Goal: Task Accomplishment & Management: Manage account settings

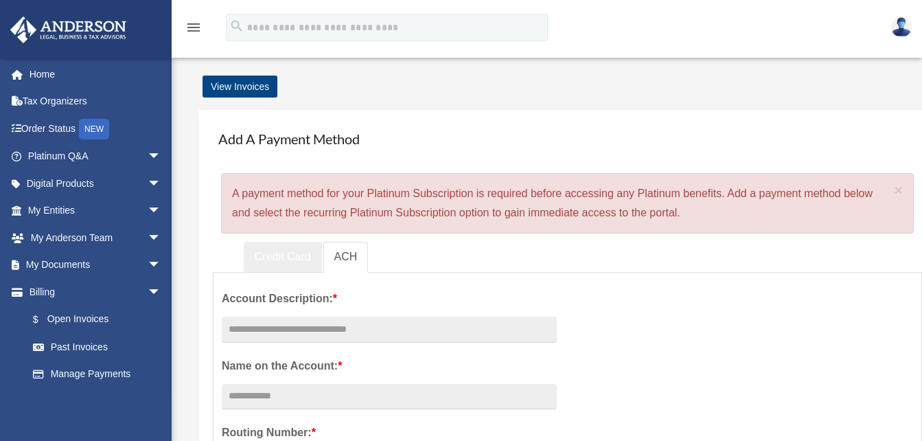
click at [285, 248] on link "Credit Card" at bounding box center [283, 257] width 78 height 31
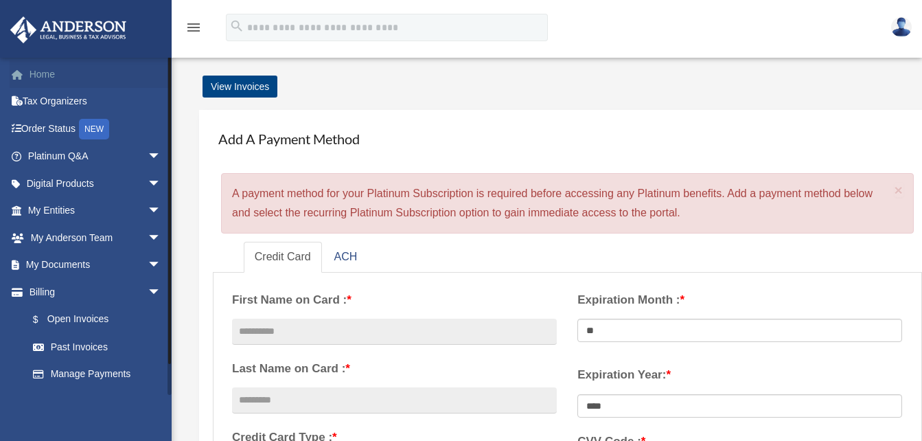
click at [65, 65] on link "Home" at bounding box center [96, 73] width 172 height 27
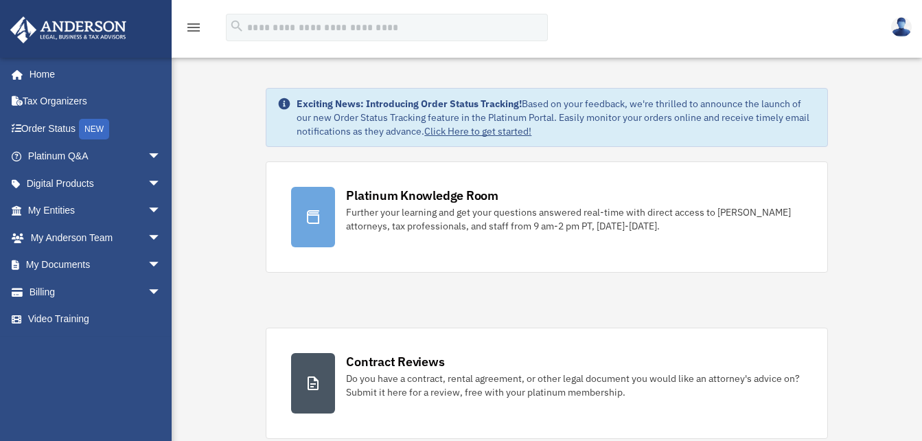
click at [902, 30] on img at bounding box center [901, 27] width 21 height 20
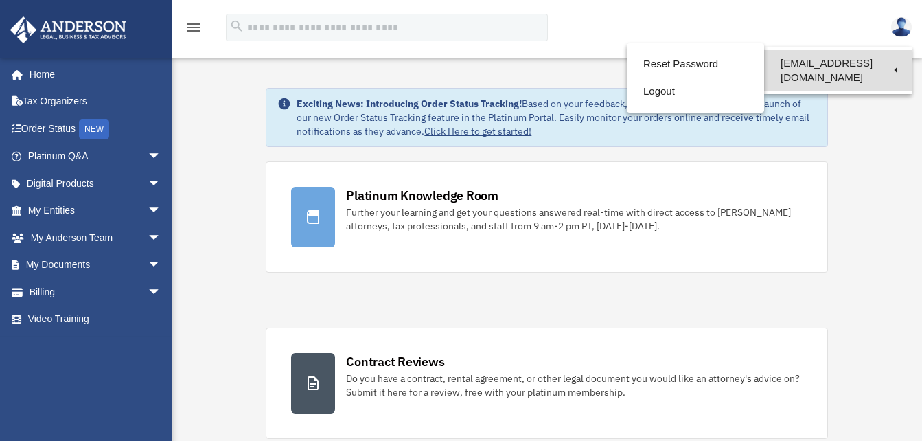
click at [884, 61] on link "[EMAIL_ADDRESS][DOMAIN_NAME]" at bounding box center [838, 70] width 148 height 40
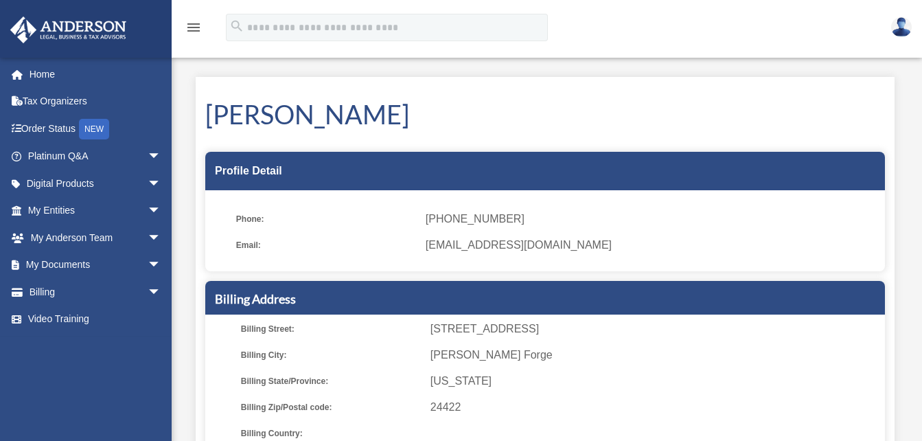
click at [891, 34] on link at bounding box center [900, 27] width 41 height 60
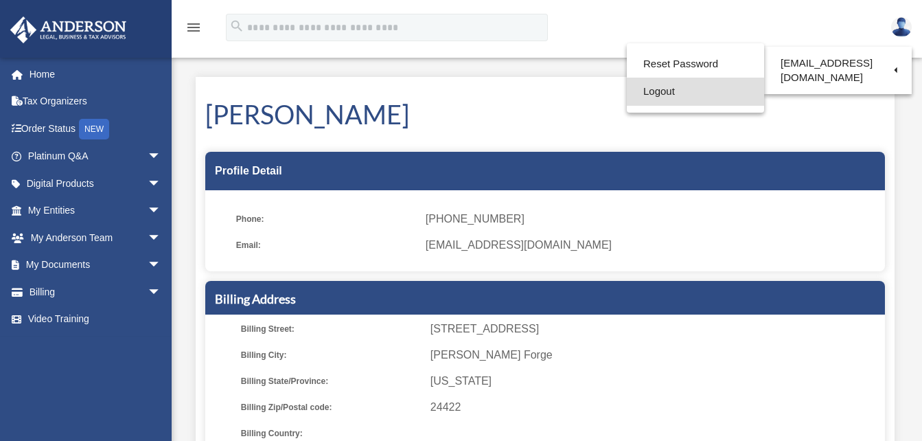
click at [681, 88] on link "Logout" at bounding box center [695, 92] width 137 height 28
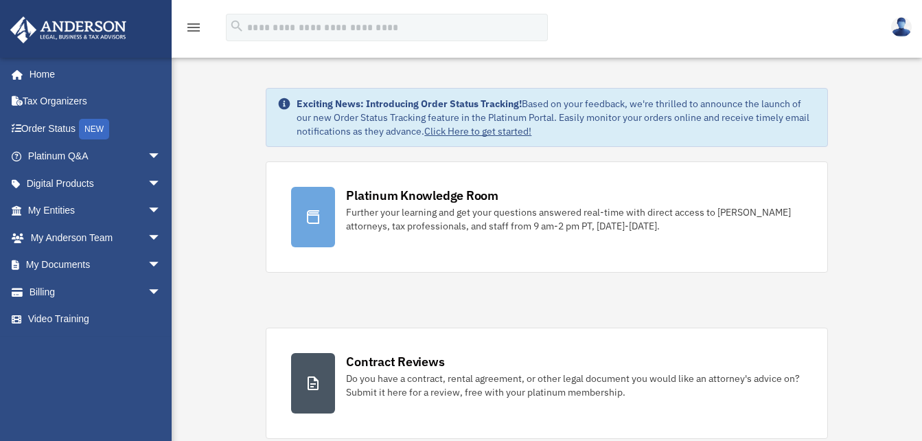
click at [899, 20] on img at bounding box center [901, 27] width 21 height 20
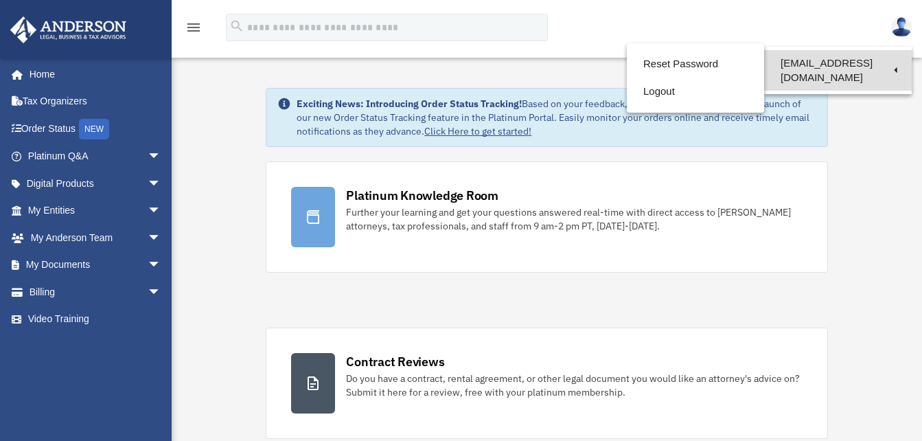
click at [893, 59] on link "[EMAIL_ADDRESS][DOMAIN_NAME]" at bounding box center [838, 70] width 148 height 40
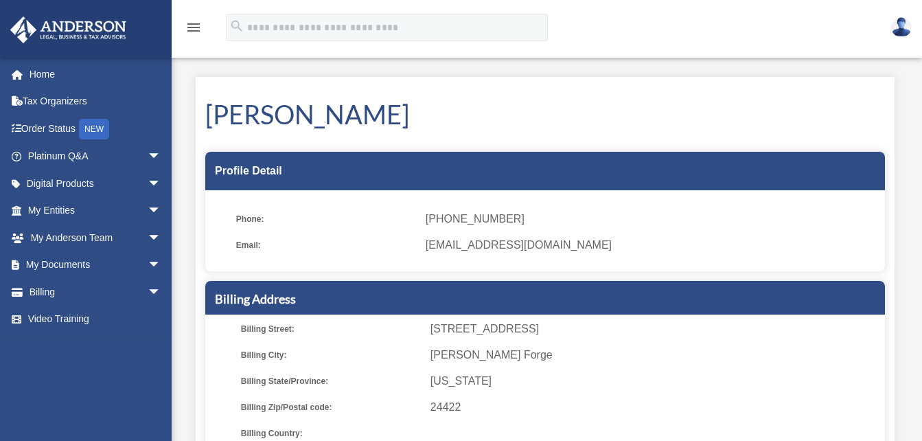
click at [893, 21] on img at bounding box center [901, 27] width 21 height 20
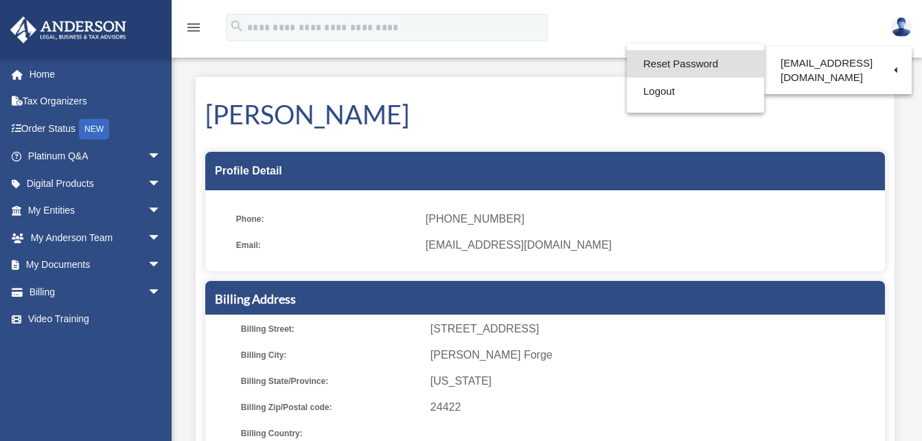
click at [716, 59] on link "Reset Password" at bounding box center [695, 64] width 137 height 28
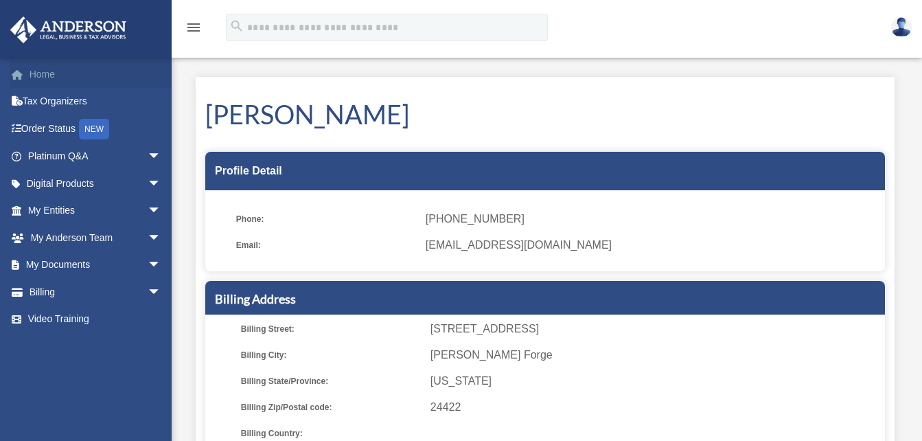
click at [76, 73] on link "Home" at bounding box center [96, 73] width 172 height 27
